Goal: Find specific page/section: Find specific page/section

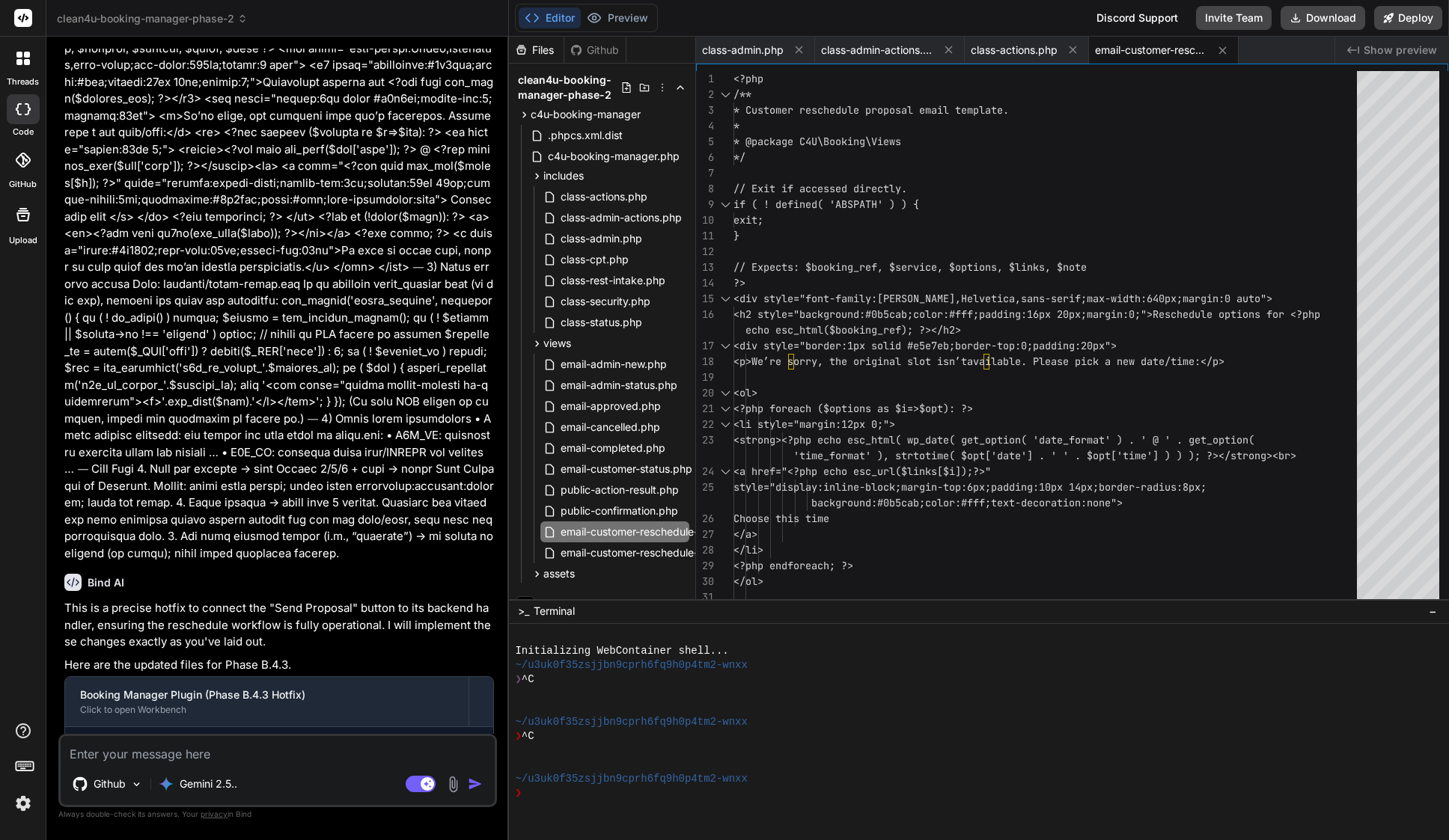
scroll to position [12371, 0]
click at [759, 47] on span "class-admin.php" at bounding box center [742, 50] width 82 height 15
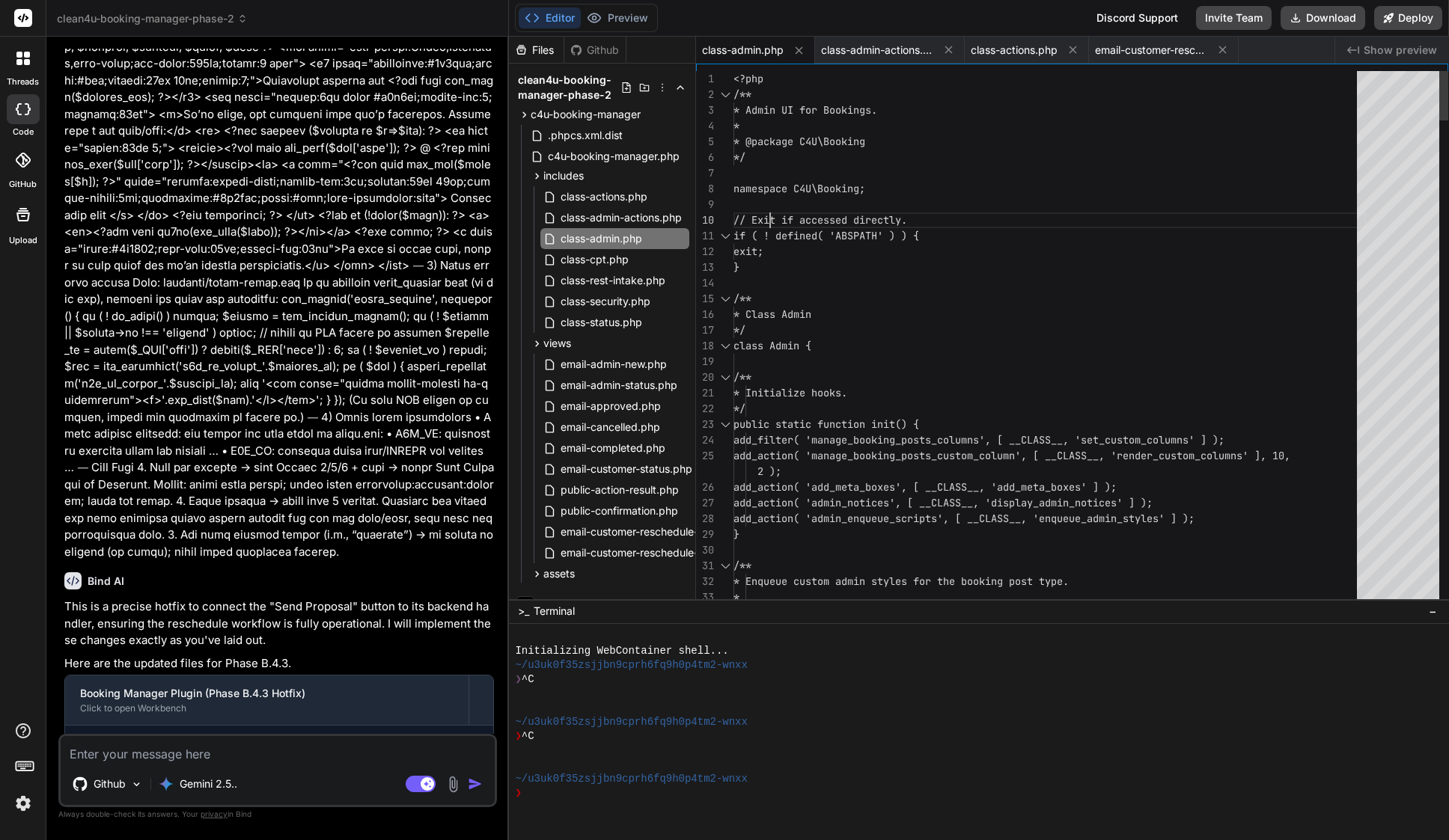
click at [768, 214] on span "// Exit if accessed directly." at bounding box center [820, 220] width 173 height 14
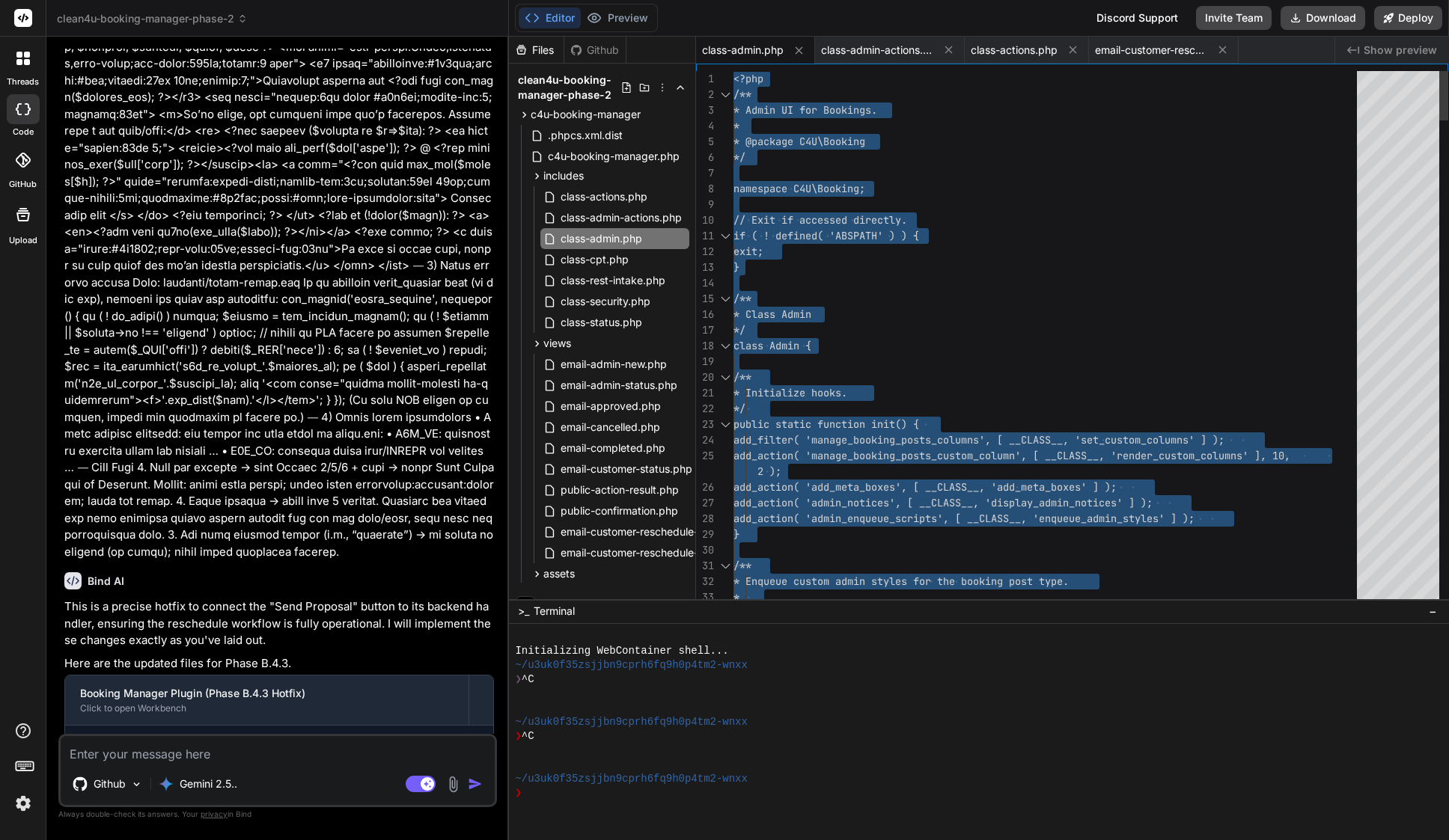
click at [768, 214] on span "// Exit if accessed directly." at bounding box center [820, 220] width 173 height 14
click at [895, 53] on span "class-admin-actions.php" at bounding box center [877, 50] width 112 height 15
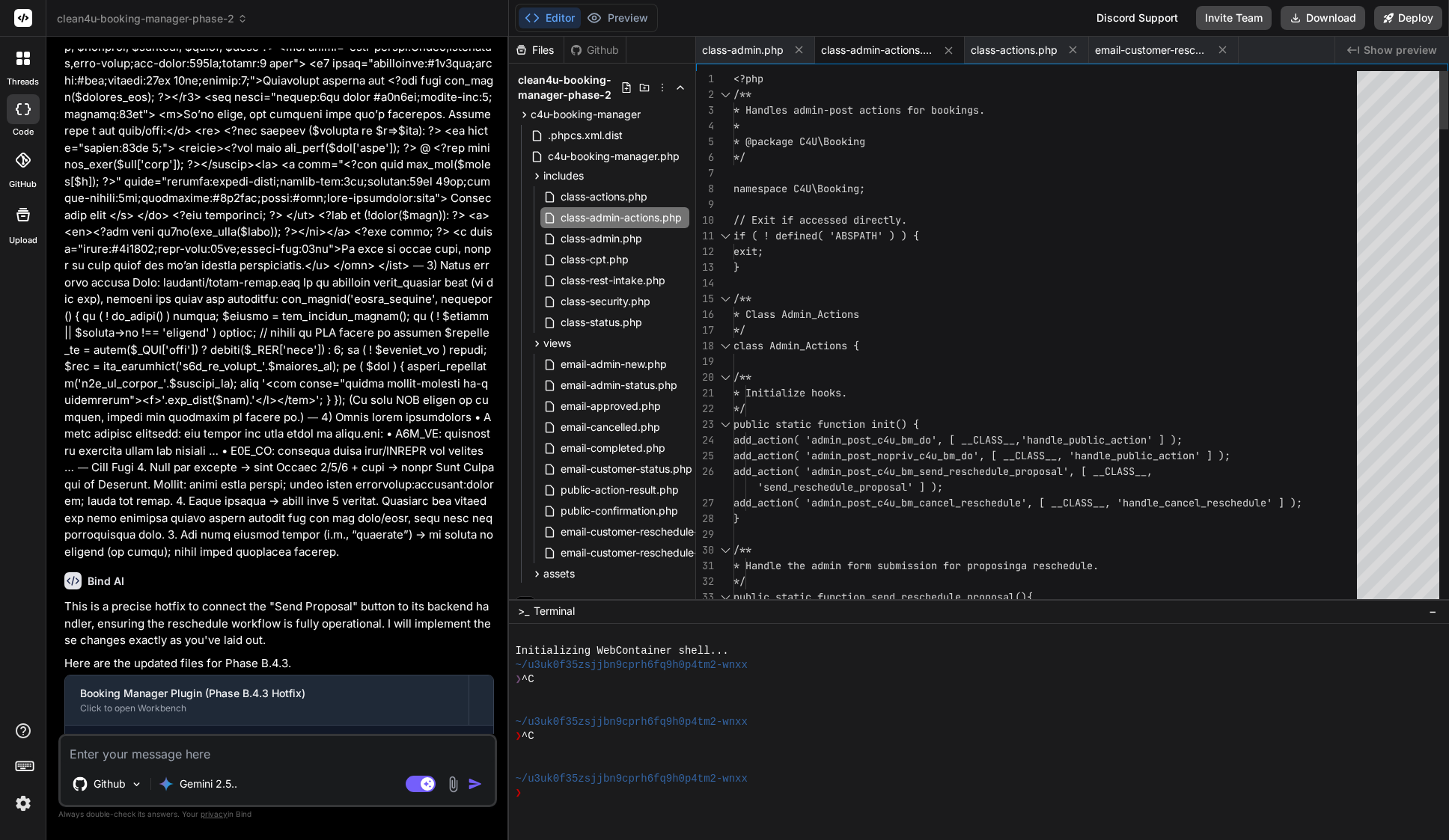
click at [834, 153] on div "*/" at bounding box center [1049, 157] width 632 height 16
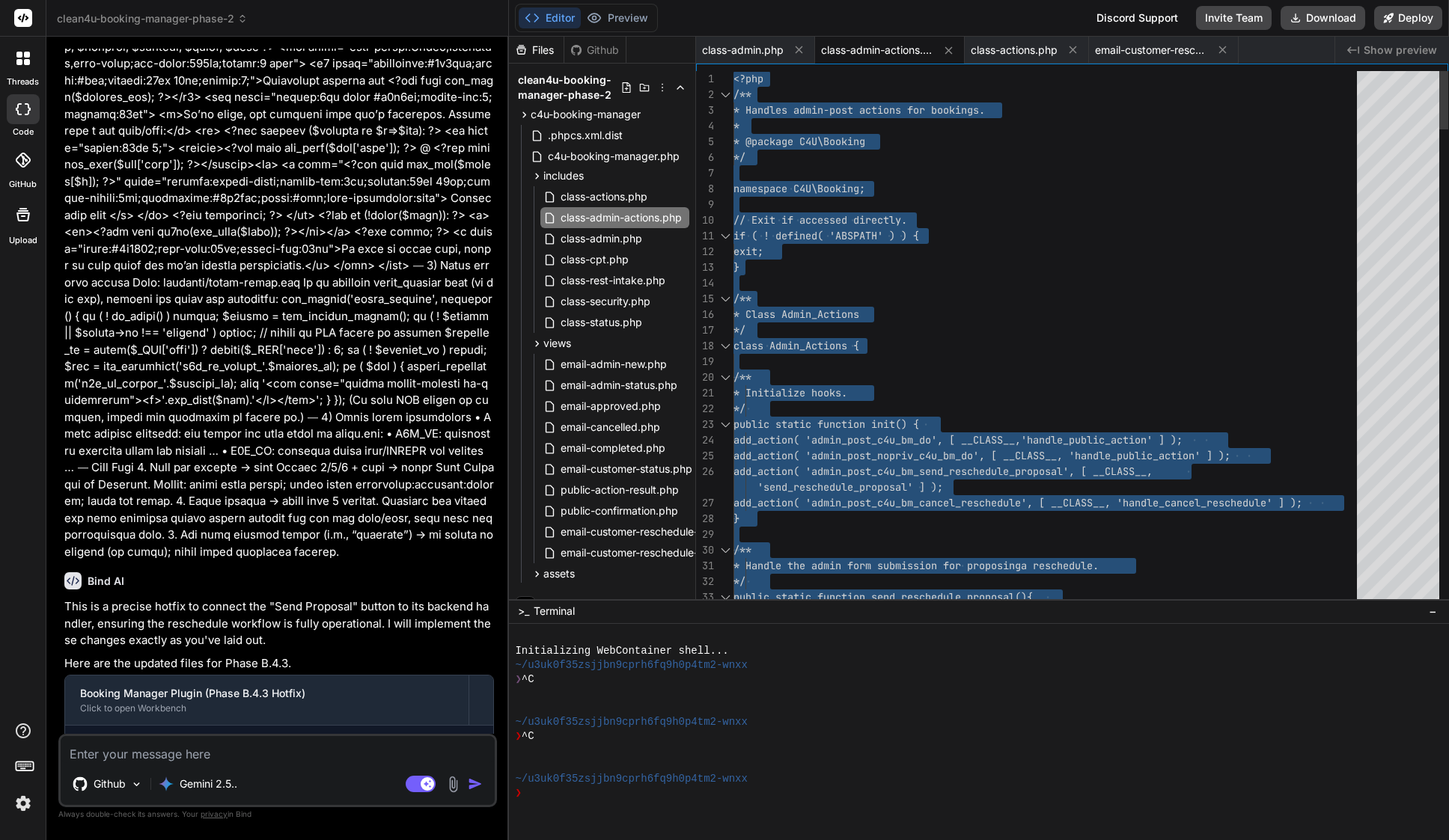
click at [834, 153] on div "*/" at bounding box center [1049, 157] width 632 height 16
click at [611, 195] on span "class-actions.php" at bounding box center [604, 197] width 90 height 18
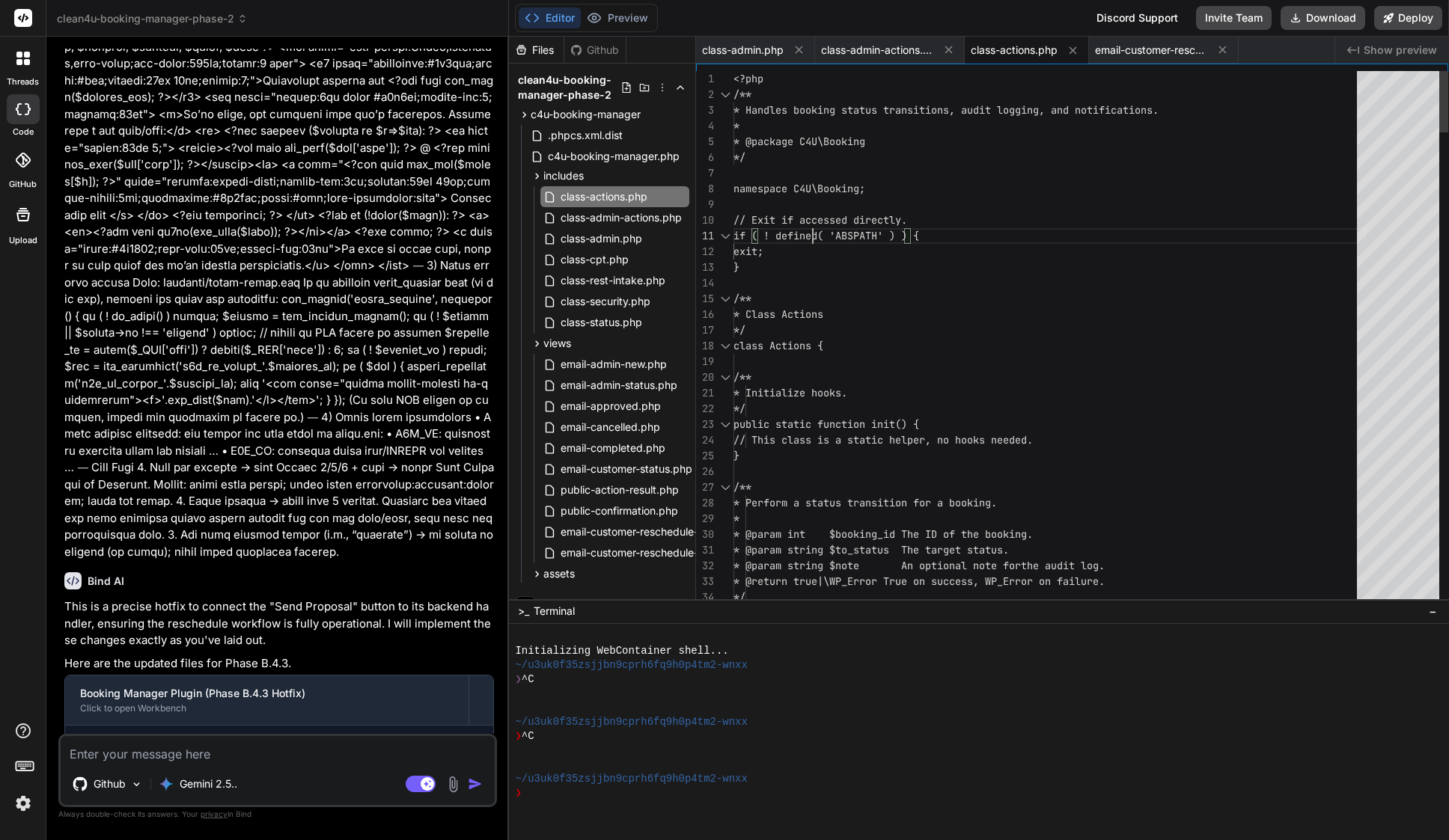
click at [811, 223] on span "// Exit if accessed directly." at bounding box center [820, 220] width 173 height 14
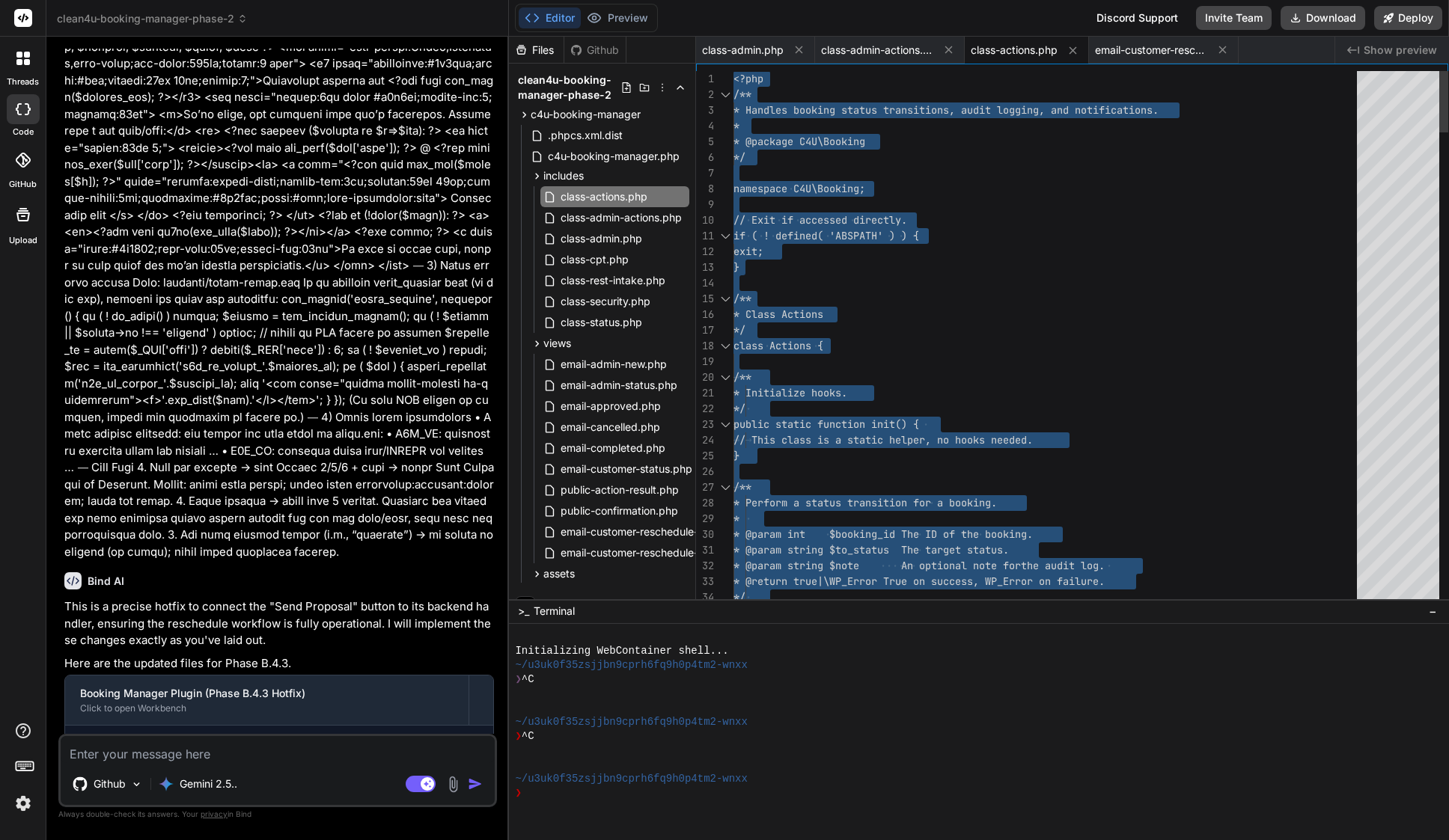
click at [811, 223] on span "// Exit if accessed directly." at bounding box center [820, 220] width 173 height 14
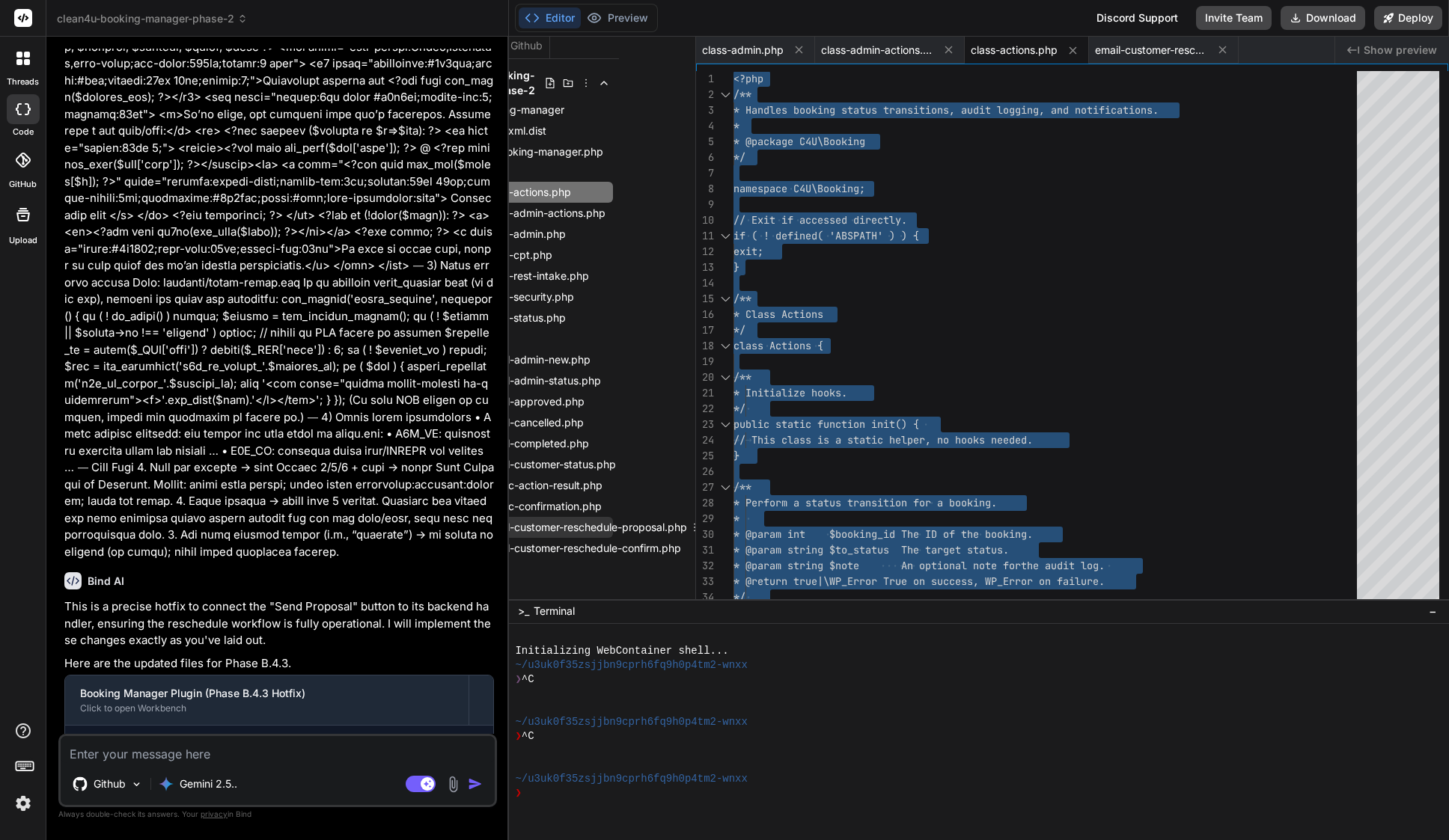
click at [609, 521] on span "email-customer-reschedule-proposal.php" at bounding box center [585, 527] width 206 height 18
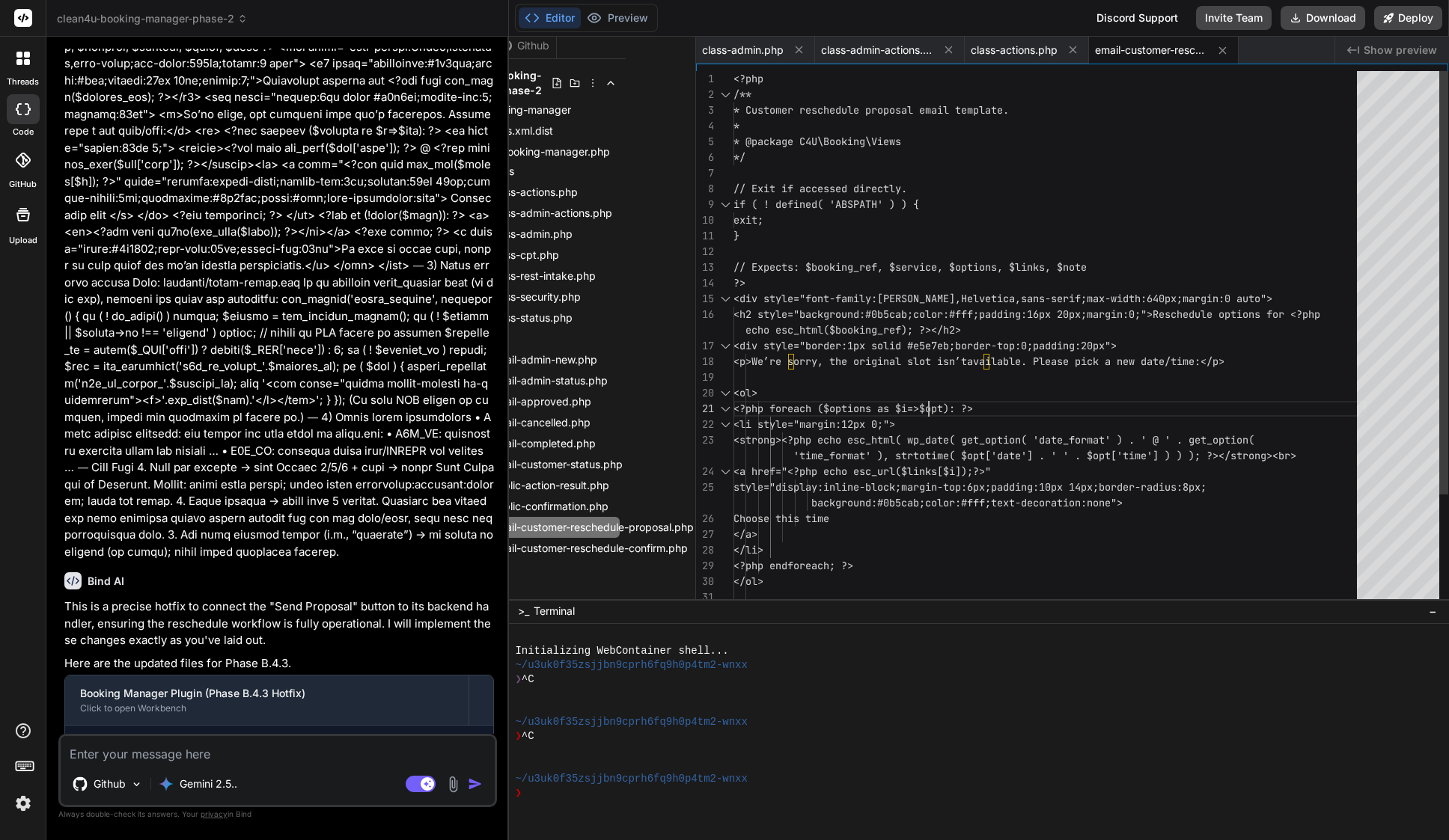
click at [928, 400] on div "<ol>" at bounding box center [1049, 393] width 632 height 16
type textarea "<?php /** * Customer reschedule proposal email template. * * @package C4U\Booki…"
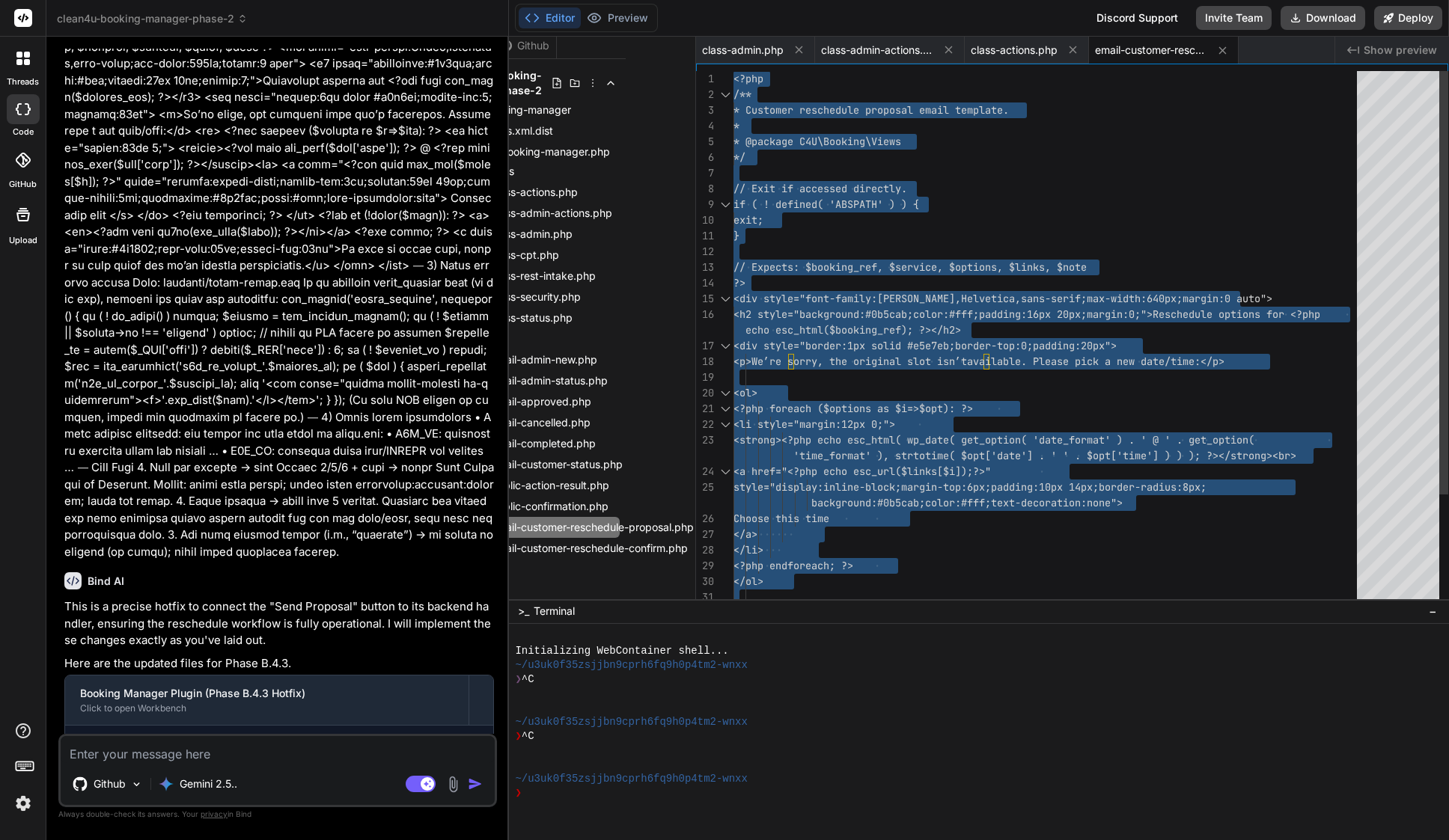
click at [928, 400] on div "<ol>" at bounding box center [1049, 393] width 632 height 16
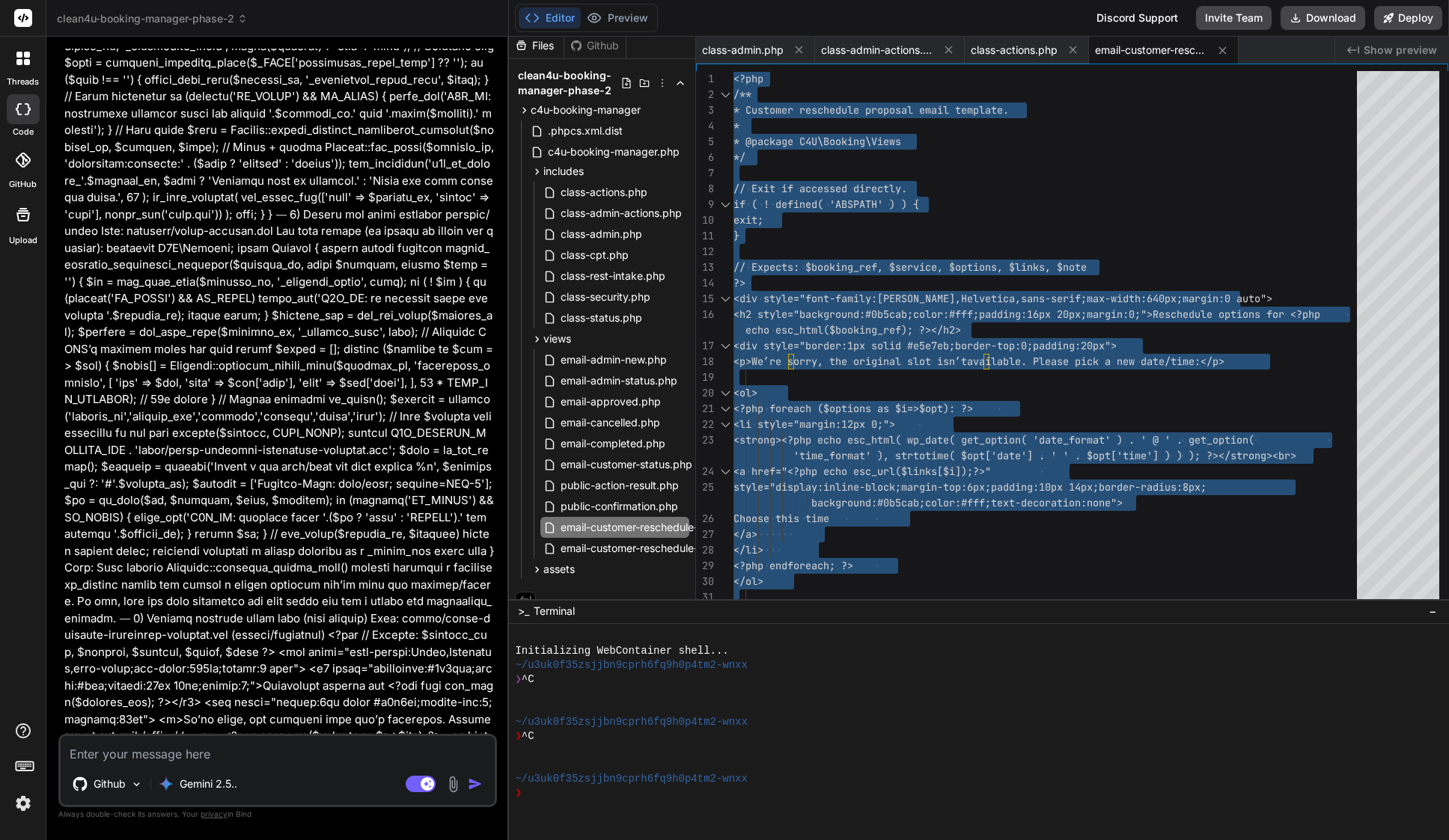
scroll to position [11761, 0]
